Goal: Information Seeking & Learning: Learn about a topic

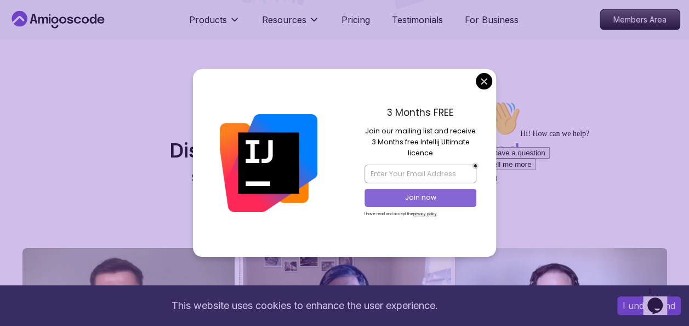
scroll to position [3684, 0]
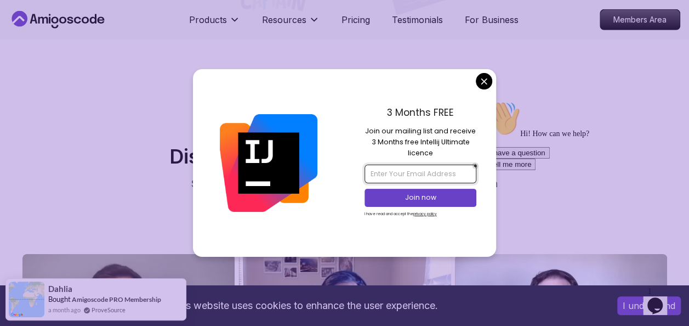
click at [433, 176] on input "email" at bounding box center [421, 174] width 112 height 19
type input "[EMAIL_ADDRESS][DOMAIN_NAME]"
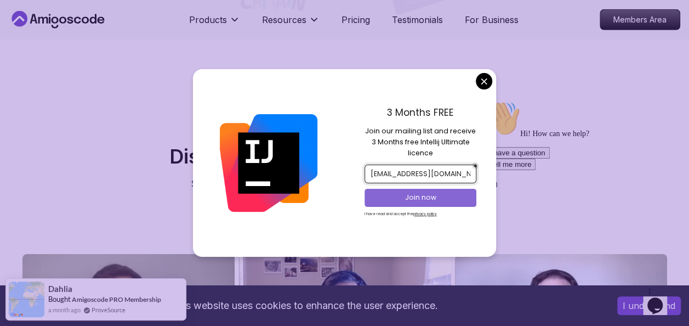
click at [425, 197] on p "Join now" at bounding box center [420, 198] width 91 height 10
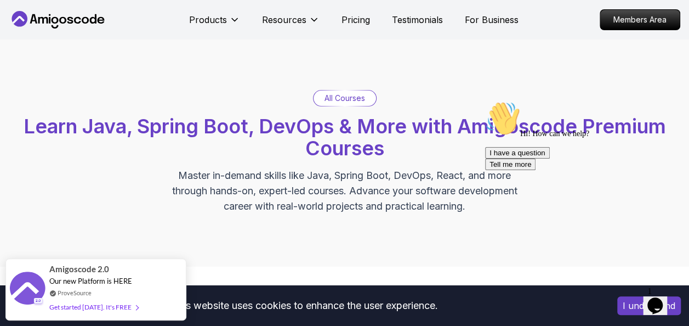
scroll to position [0, 0]
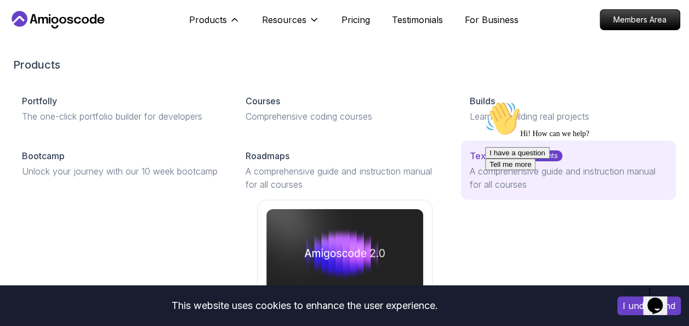
click at [474, 172] on p "A comprehensive guide and instruction manual for all courses" at bounding box center [568, 178] width 197 height 26
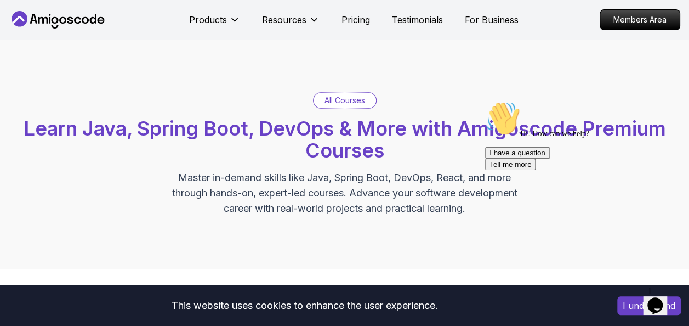
click at [359, 98] on p "All Courses" at bounding box center [345, 100] width 41 height 11
drag, startPoint x: 359, startPoint y: 98, endPoint x: 354, endPoint y: 103, distance: 7.0
click at [354, 103] on p "All Courses" at bounding box center [345, 100] width 41 height 11
click at [365, 101] on p "All Courses" at bounding box center [345, 100] width 41 height 11
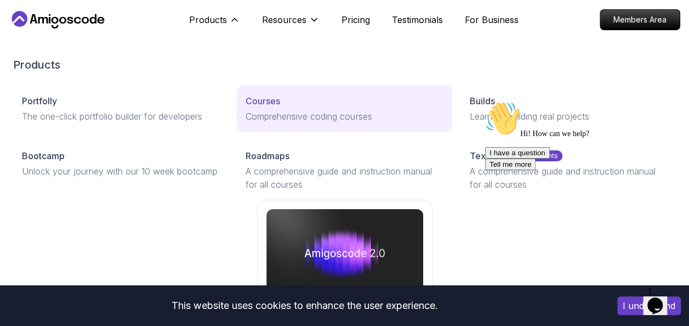
click at [256, 112] on p "Comprehensive coding courses" at bounding box center [344, 116] width 197 height 13
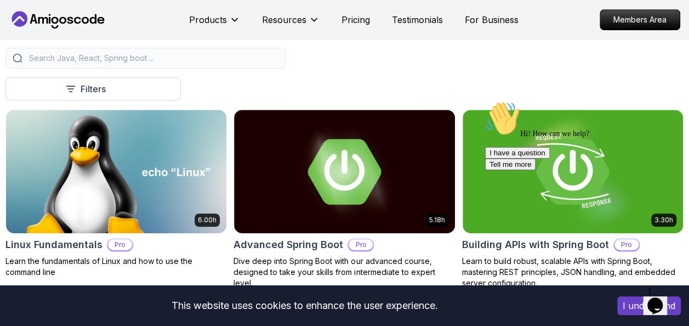
scroll to position [274, 0]
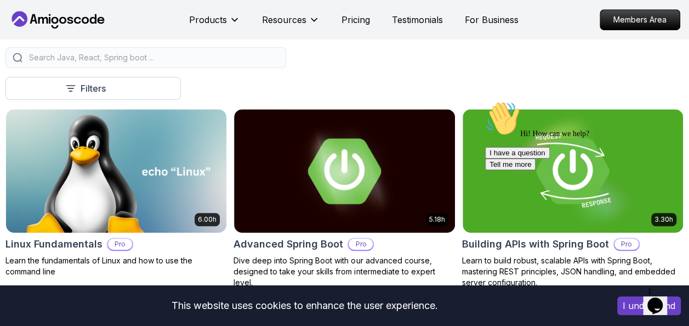
click at [173, 61] on input "search" at bounding box center [153, 57] width 252 height 11
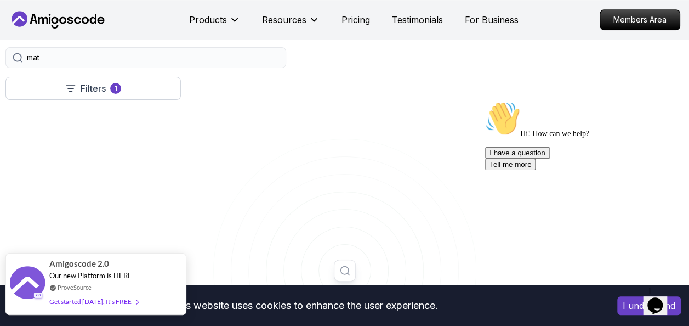
type input "mat"
click at [120, 302] on div "Get started [DATE]. It's FREE" at bounding box center [93, 301] width 89 height 13
